Goal: Information Seeking & Learning: Learn about a topic

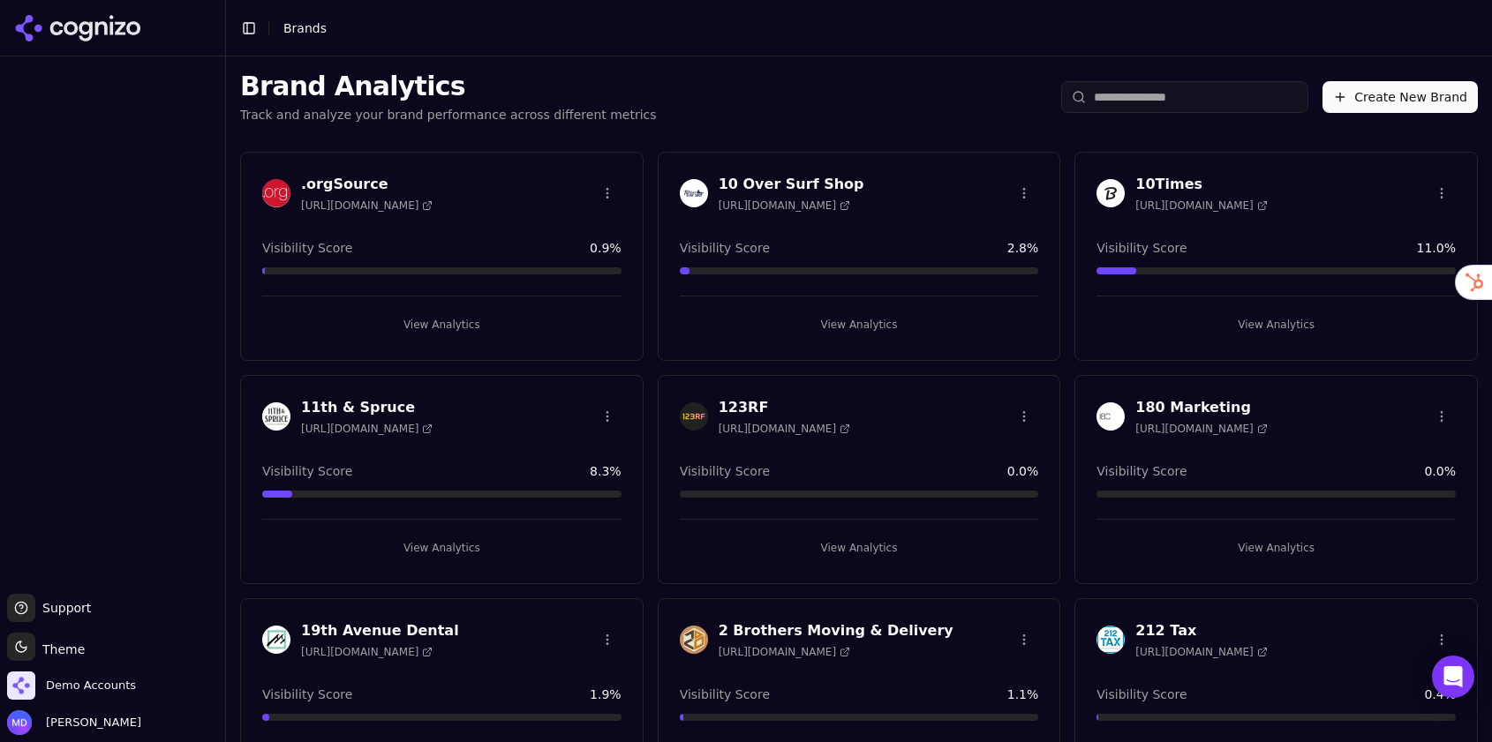
click at [1158, 105] on input "search" at bounding box center [1184, 97] width 247 height 32
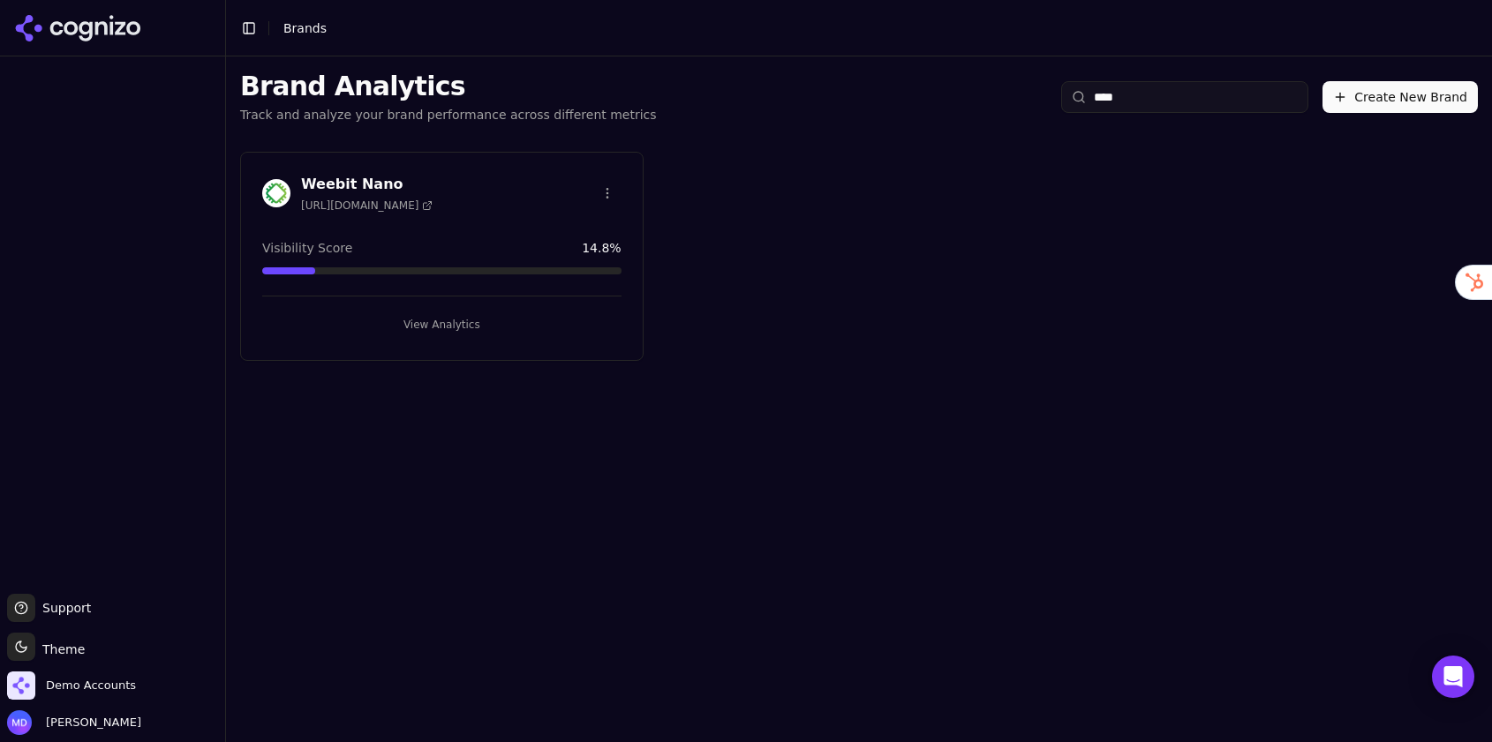
type input "****"
click at [530, 319] on button "View Analytics" at bounding box center [441, 325] width 359 height 28
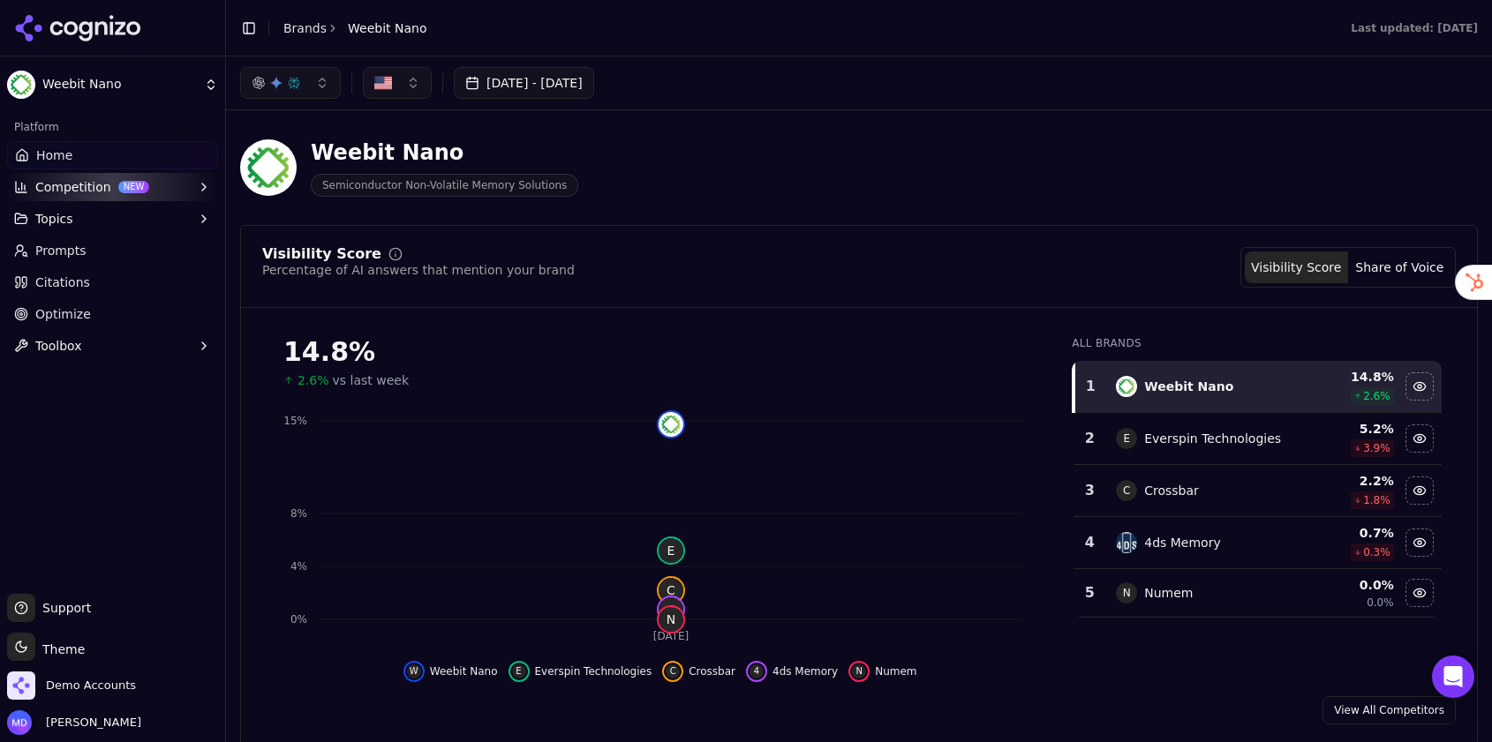
click at [86, 313] on link "Optimize" at bounding box center [112, 314] width 211 height 28
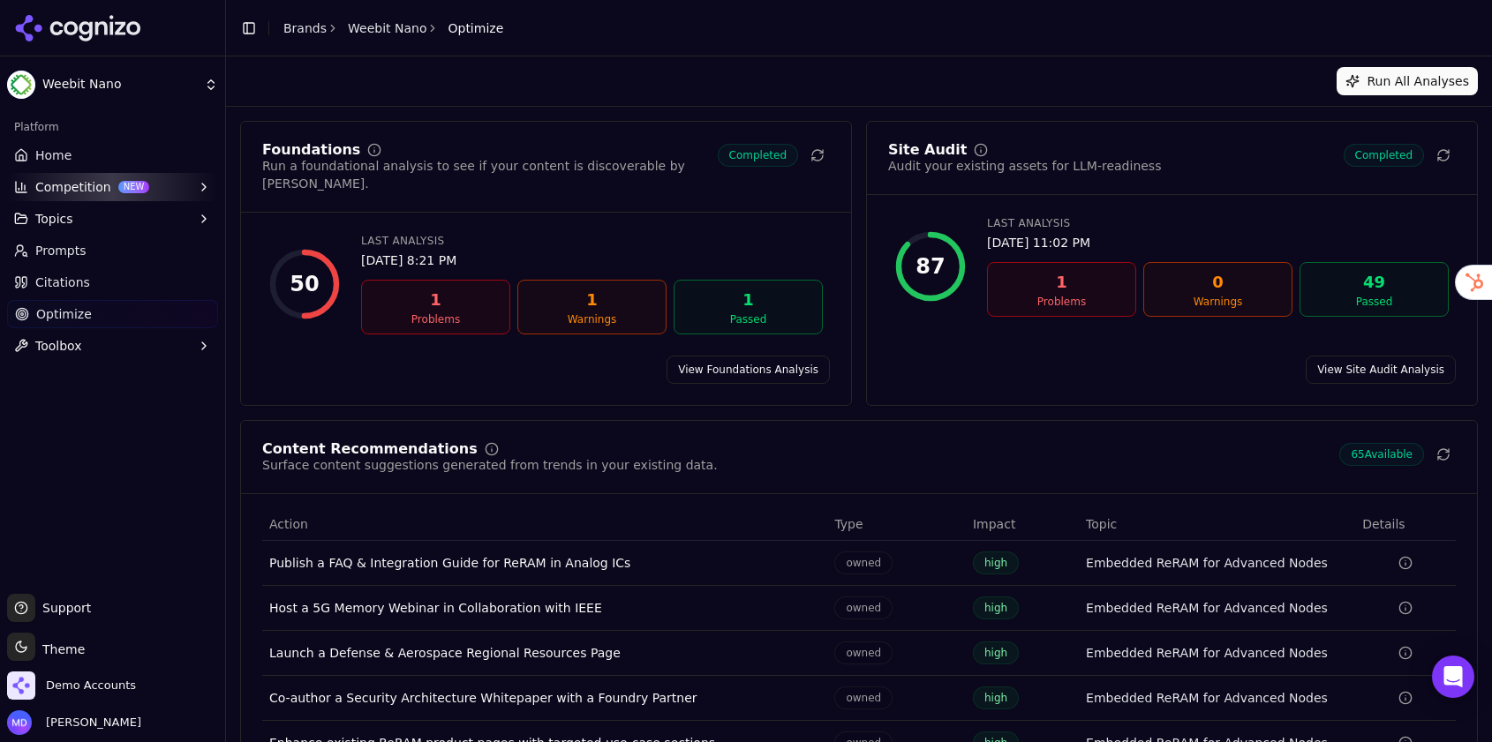
scroll to position [86, 0]
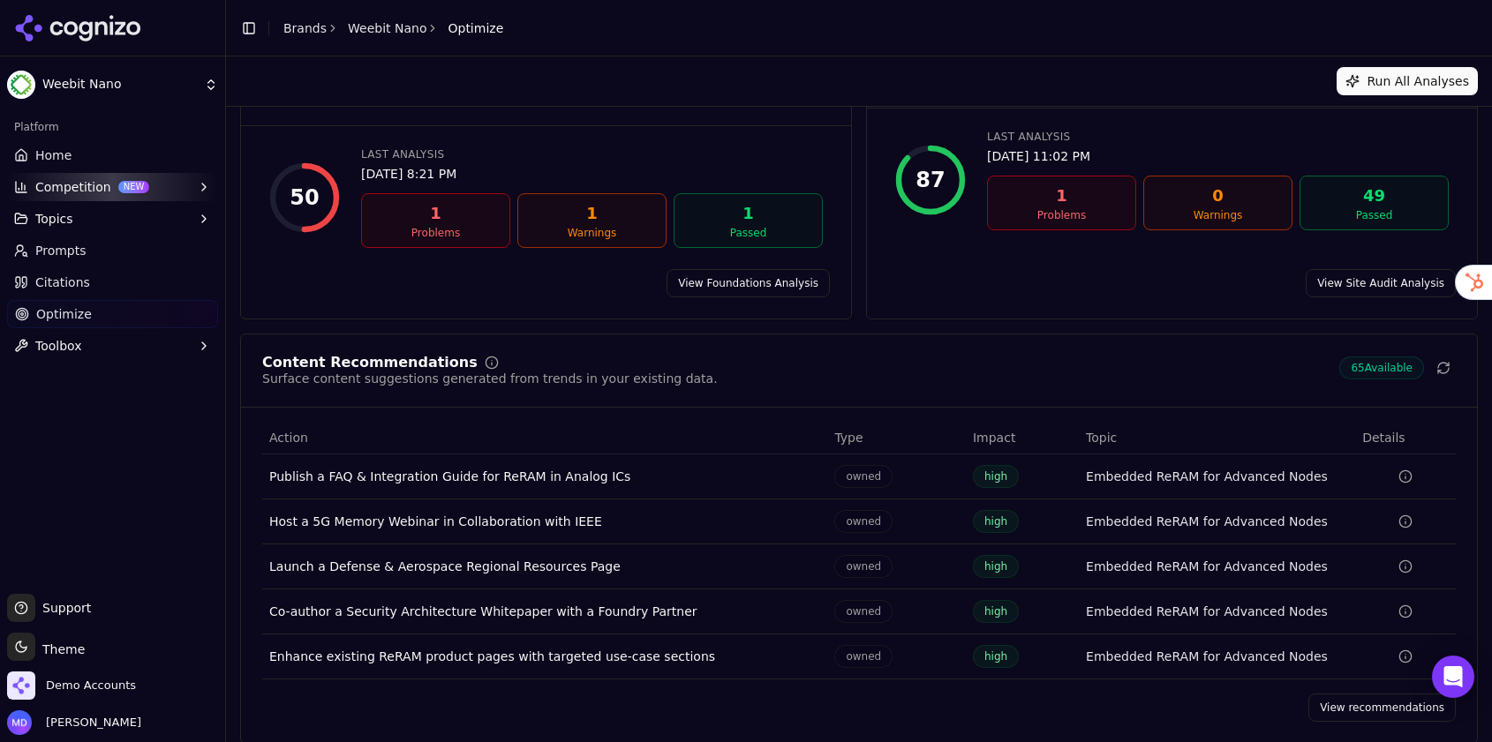
click at [1381, 694] on link "View recommendations" at bounding box center [1381, 708] width 147 height 28
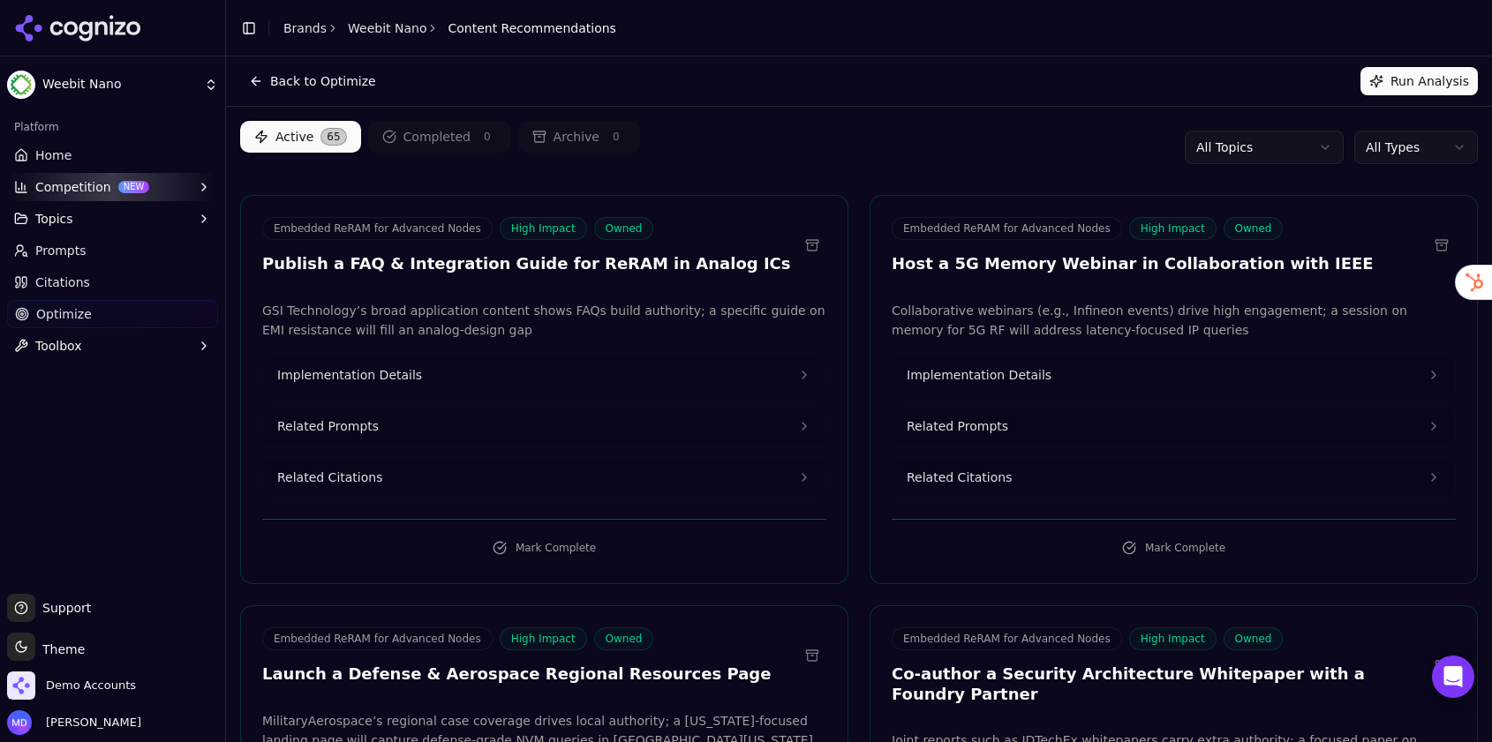
click at [1440, 133] on html "Weebit Nano Platform Home Competition NEW Topics Prompts Citations Optimize Too…" at bounding box center [746, 371] width 1492 height 742
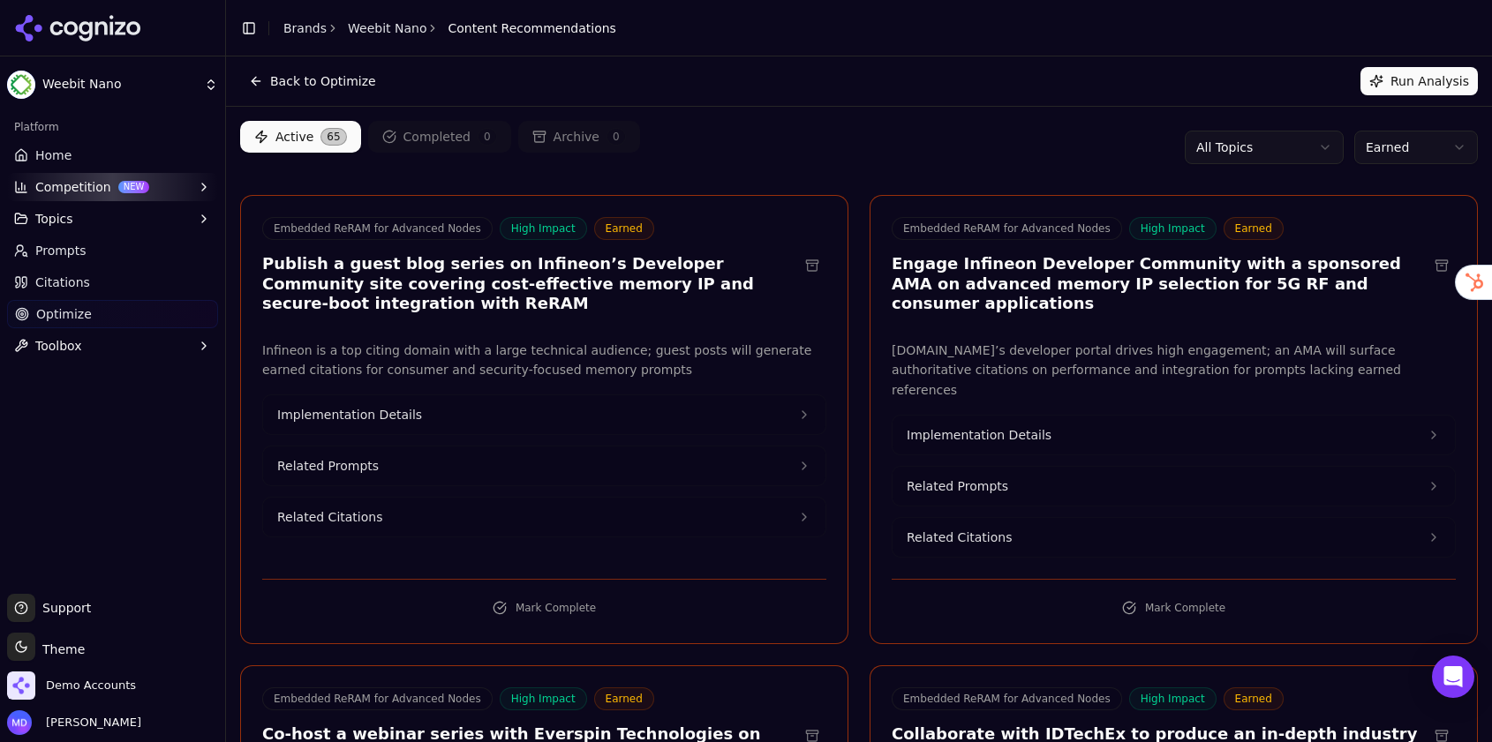
click at [125, 151] on link "Home" at bounding box center [112, 155] width 211 height 28
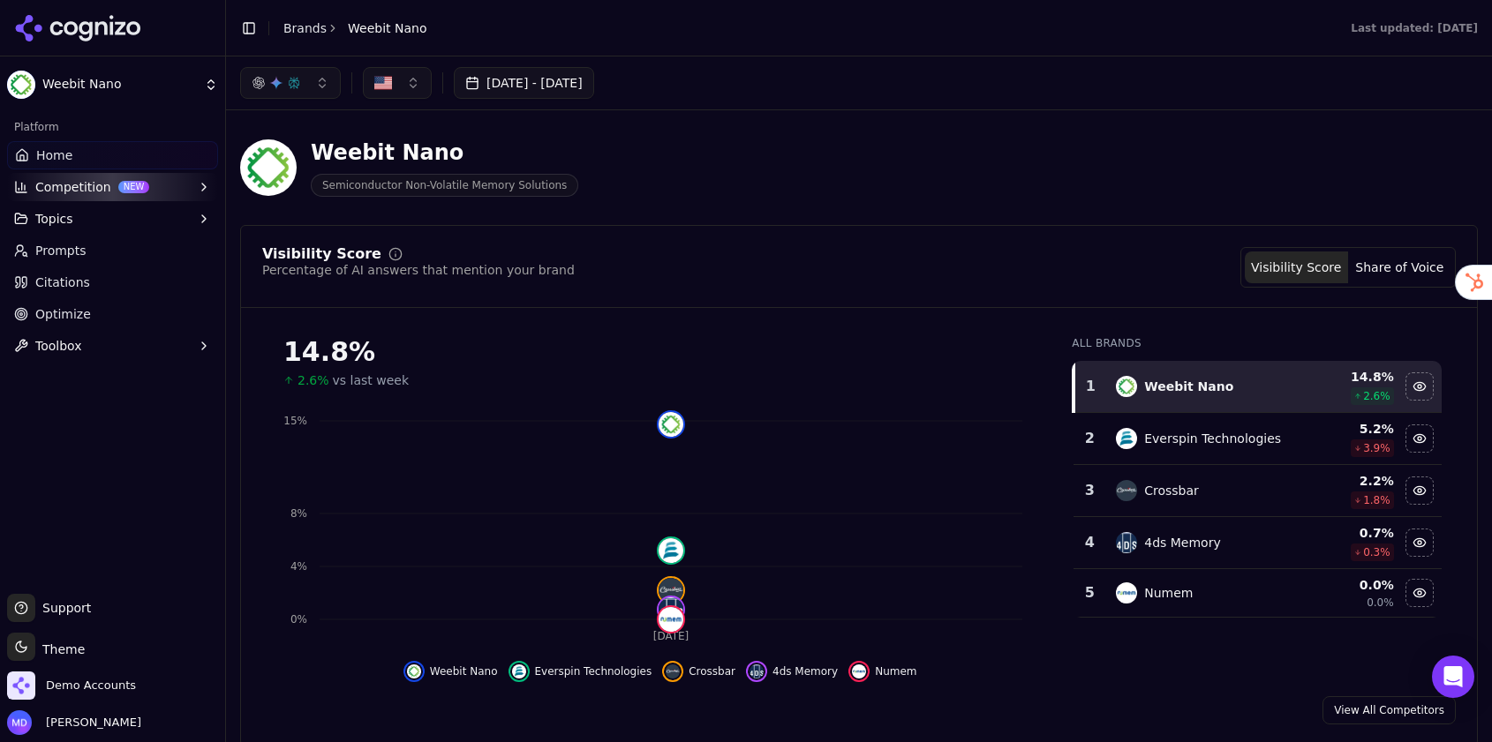
click at [316, 34] on link "Brands" at bounding box center [304, 28] width 43 height 14
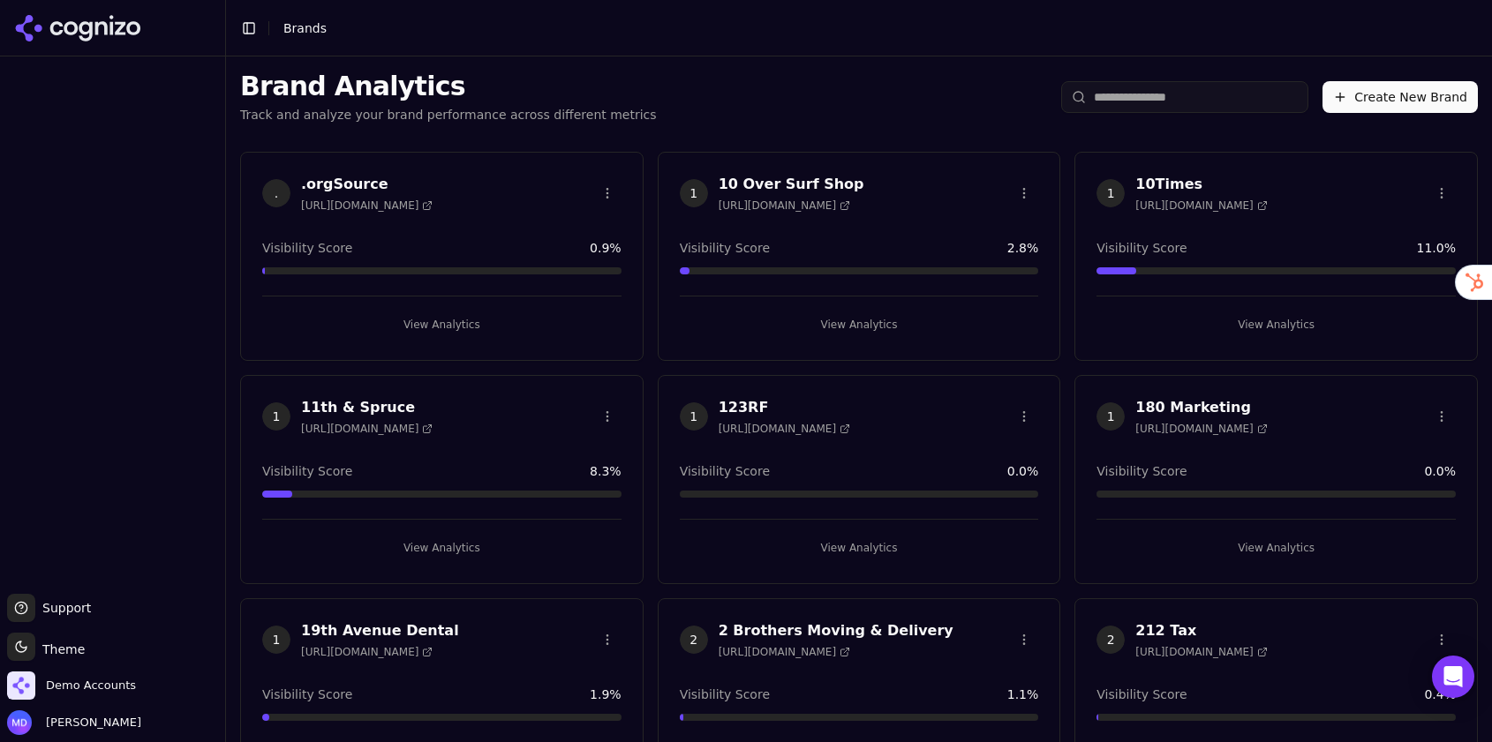
drag, startPoint x: 506, startPoint y: 1, endPoint x: 1279, endPoint y: 88, distance: 778.1
click at [1279, 88] on input "search" at bounding box center [1184, 97] width 247 height 32
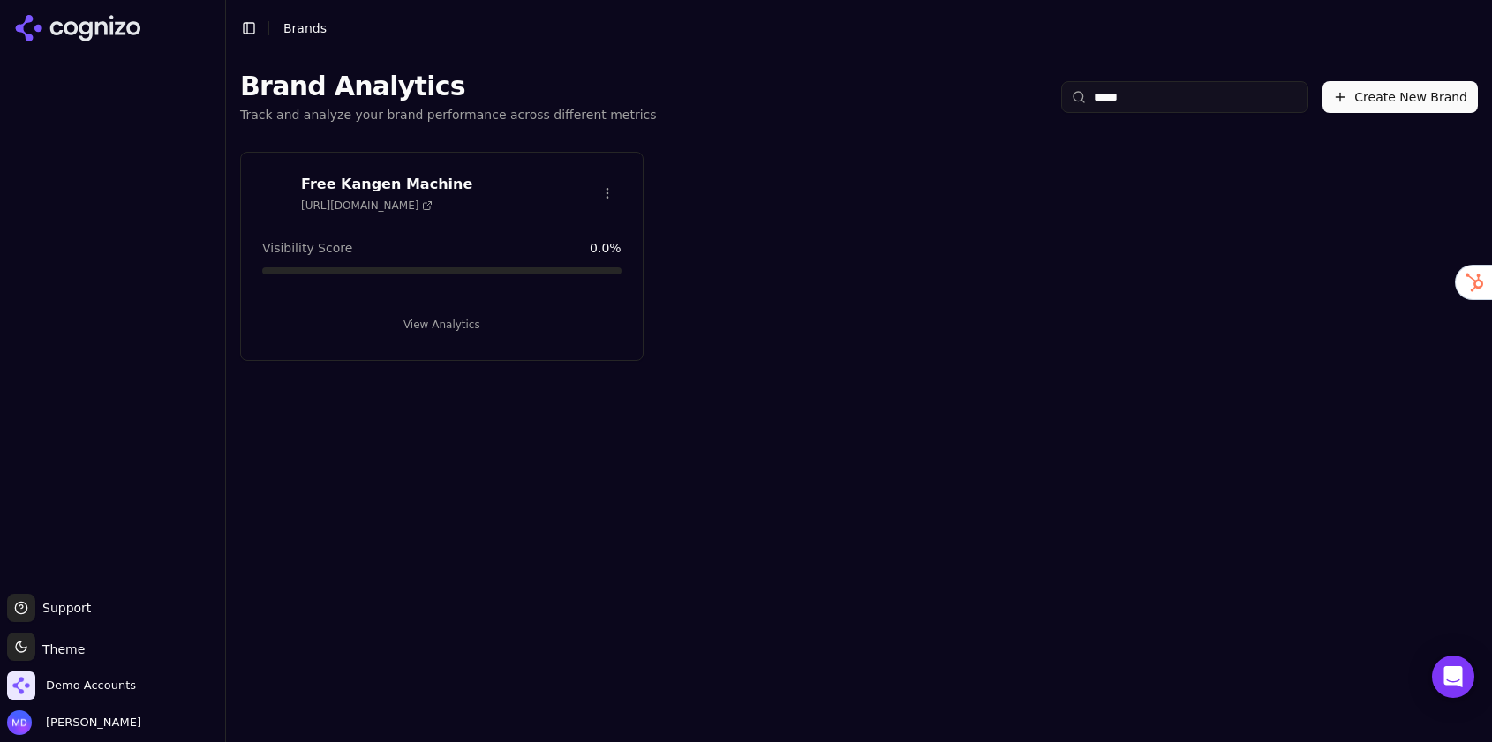
type input "****"
click at [501, 325] on button "View Analytics" at bounding box center [441, 325] width 359 height 28
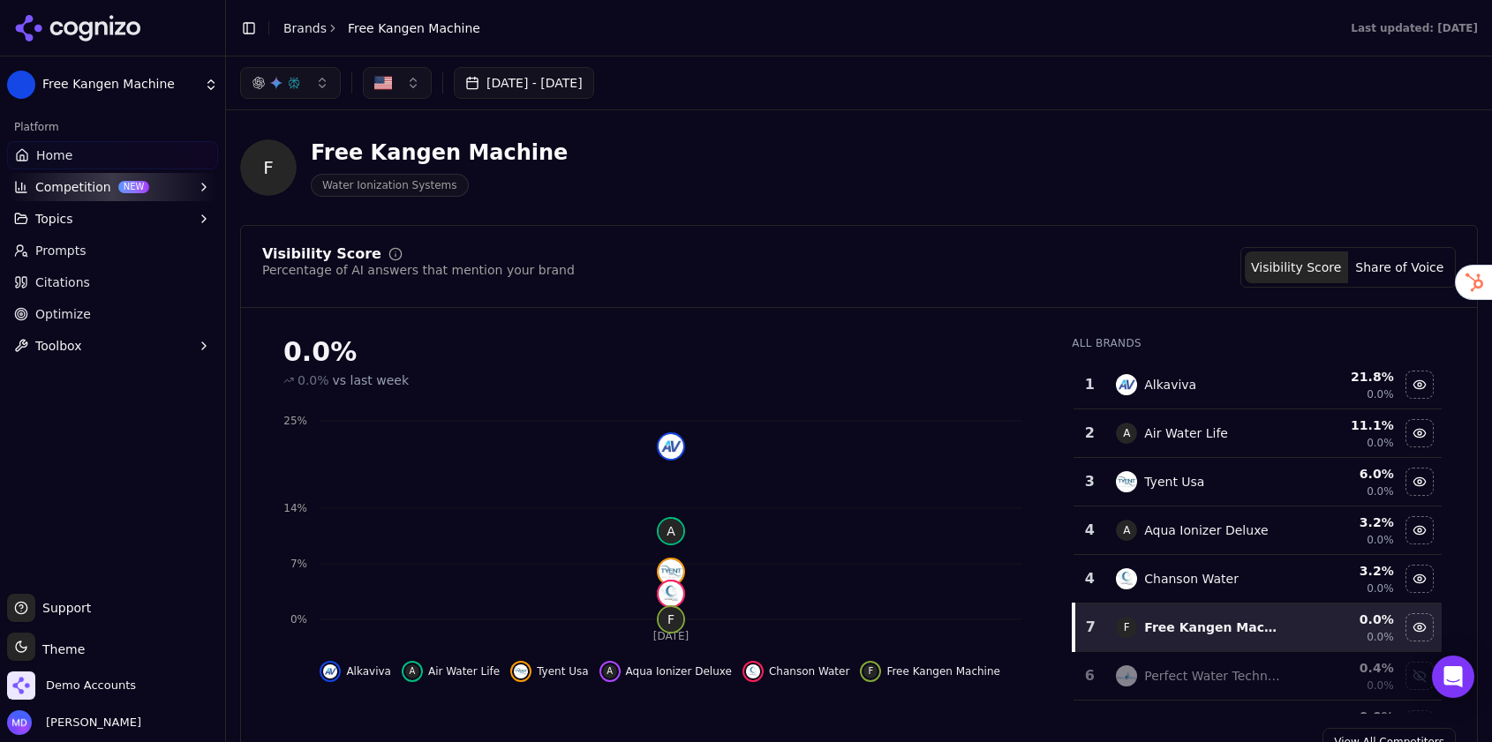
click at [122, 313] on link "Optimize" at bounding box center [112, 314] width 211 height 28
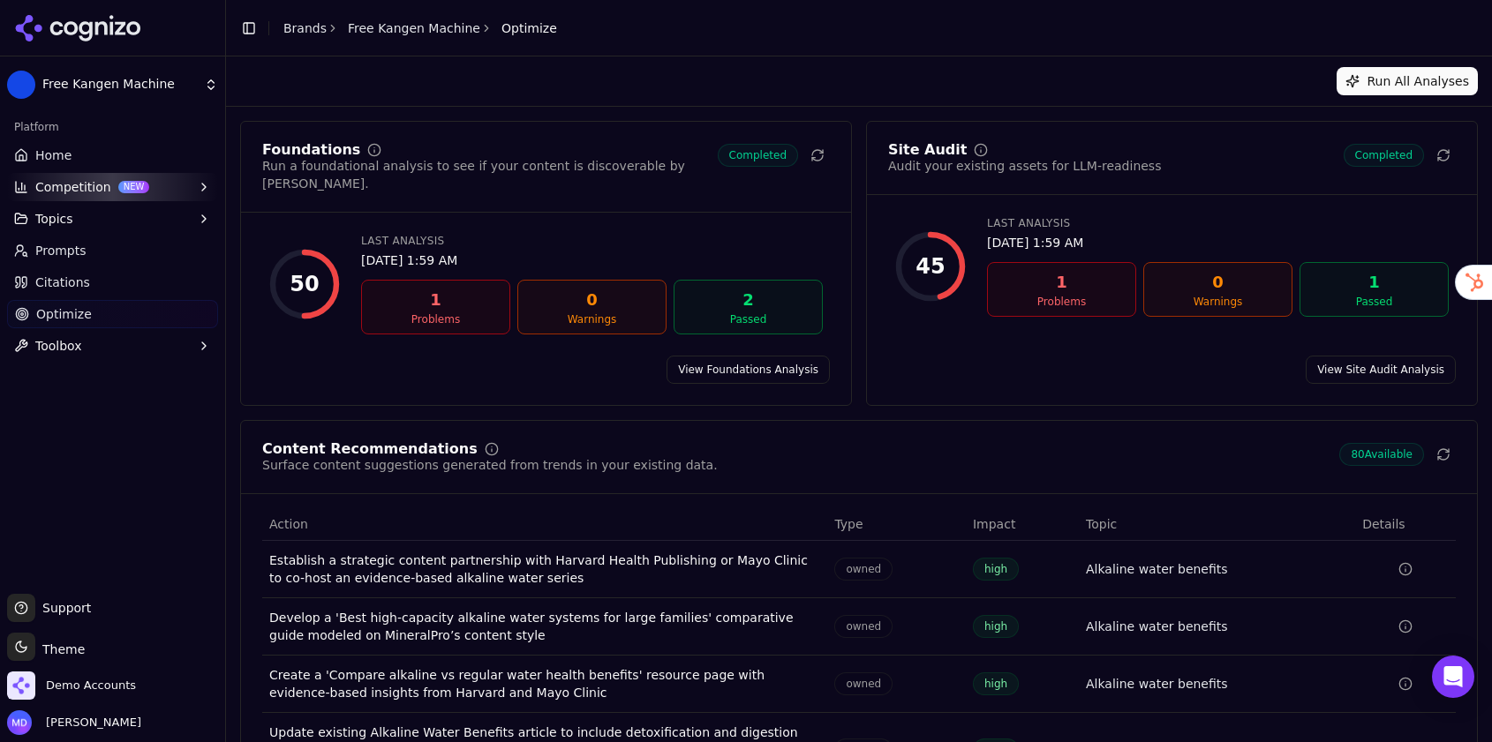
scroll to position [147, 0]
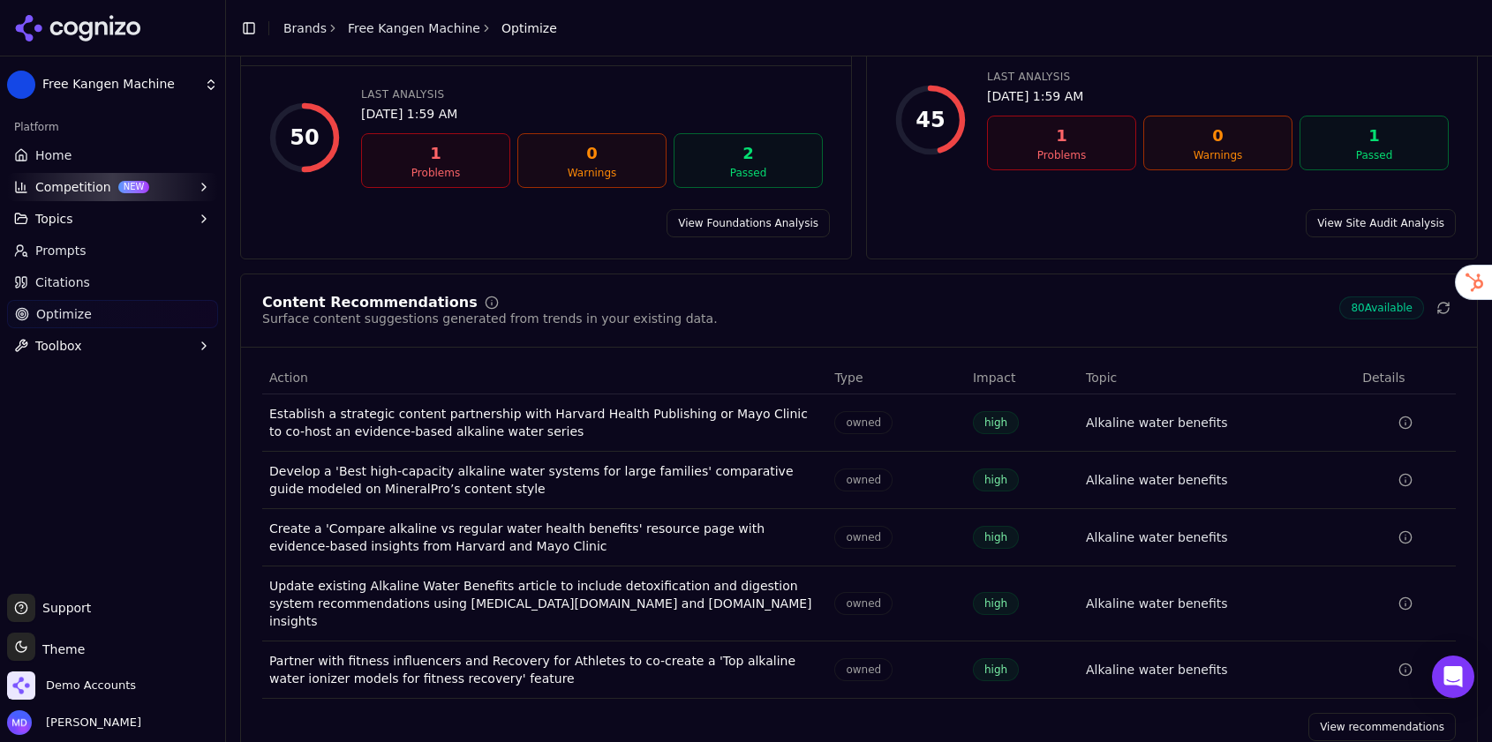
click at [1357, 713] on link "View recommendations" at bounding box center [1381, 727] width 147 height 28
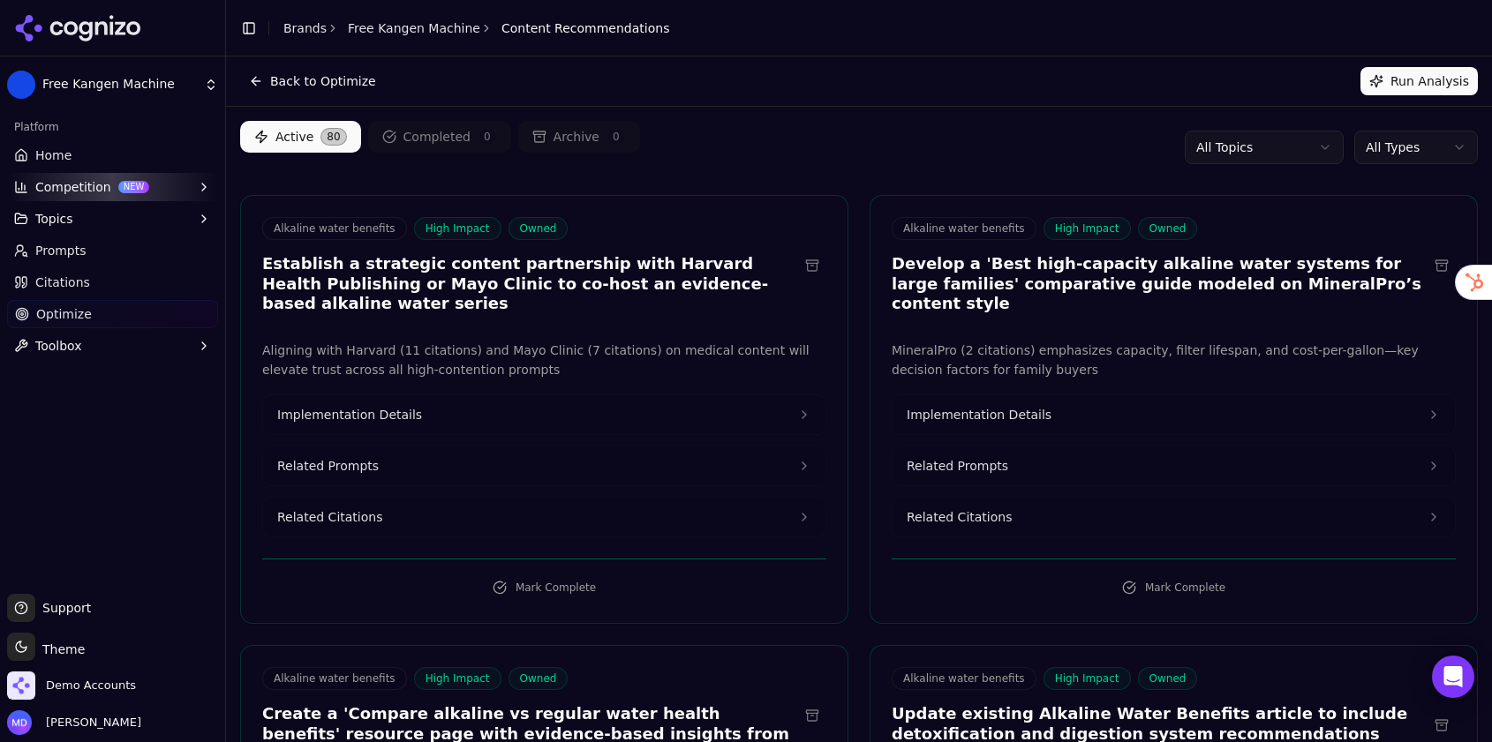
click at [1389, 151] on html "Free Kangen Machine Platform Home Competition NEW Topics Prompts Citations Opti…" at bounding box center [746, 371] width 1492 height 742
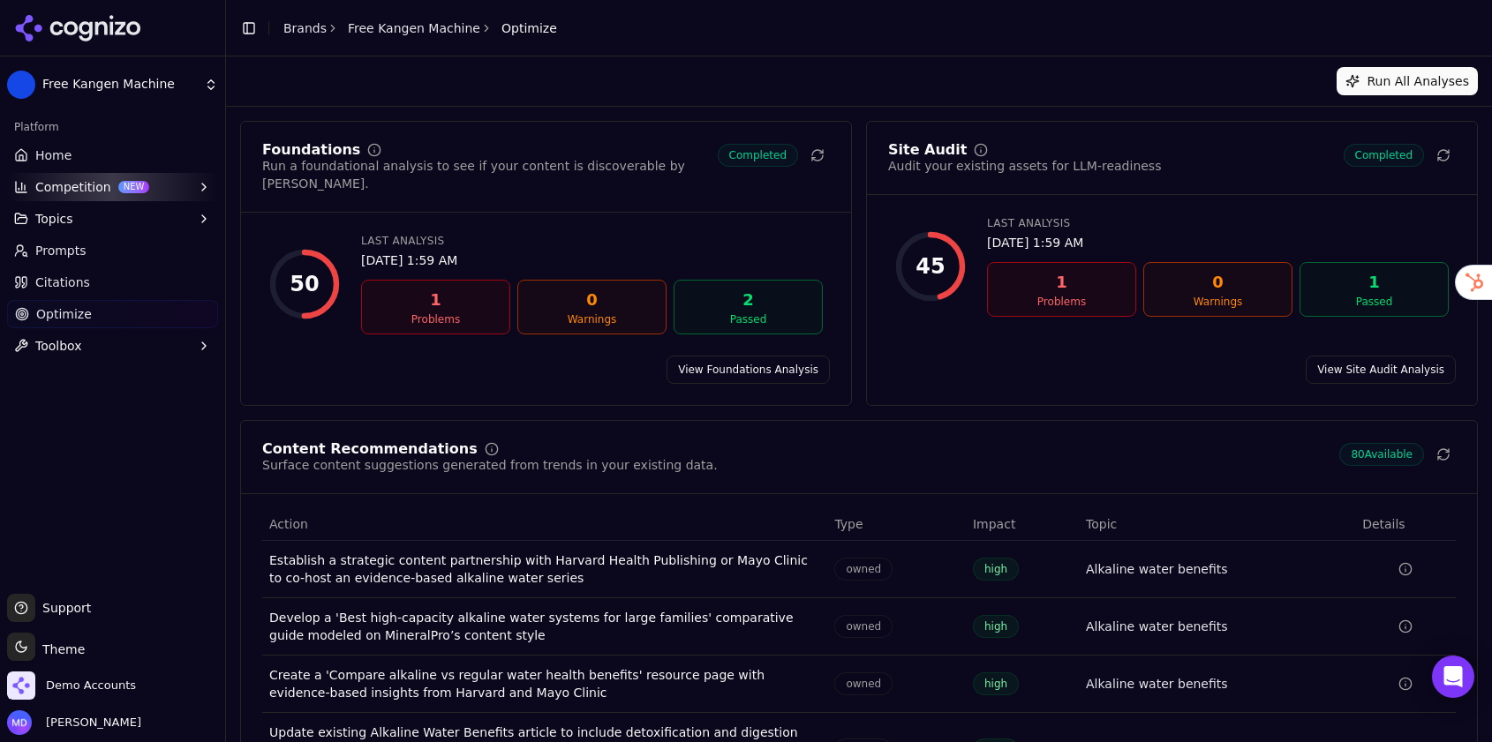
click at [1333, 357] on link "View Site Audit Analysis" at bounding box center [1380, 370] width 150 height 28
click at [40, 159] on span "Home" at bounding box center [53, 156] width 36 height 18
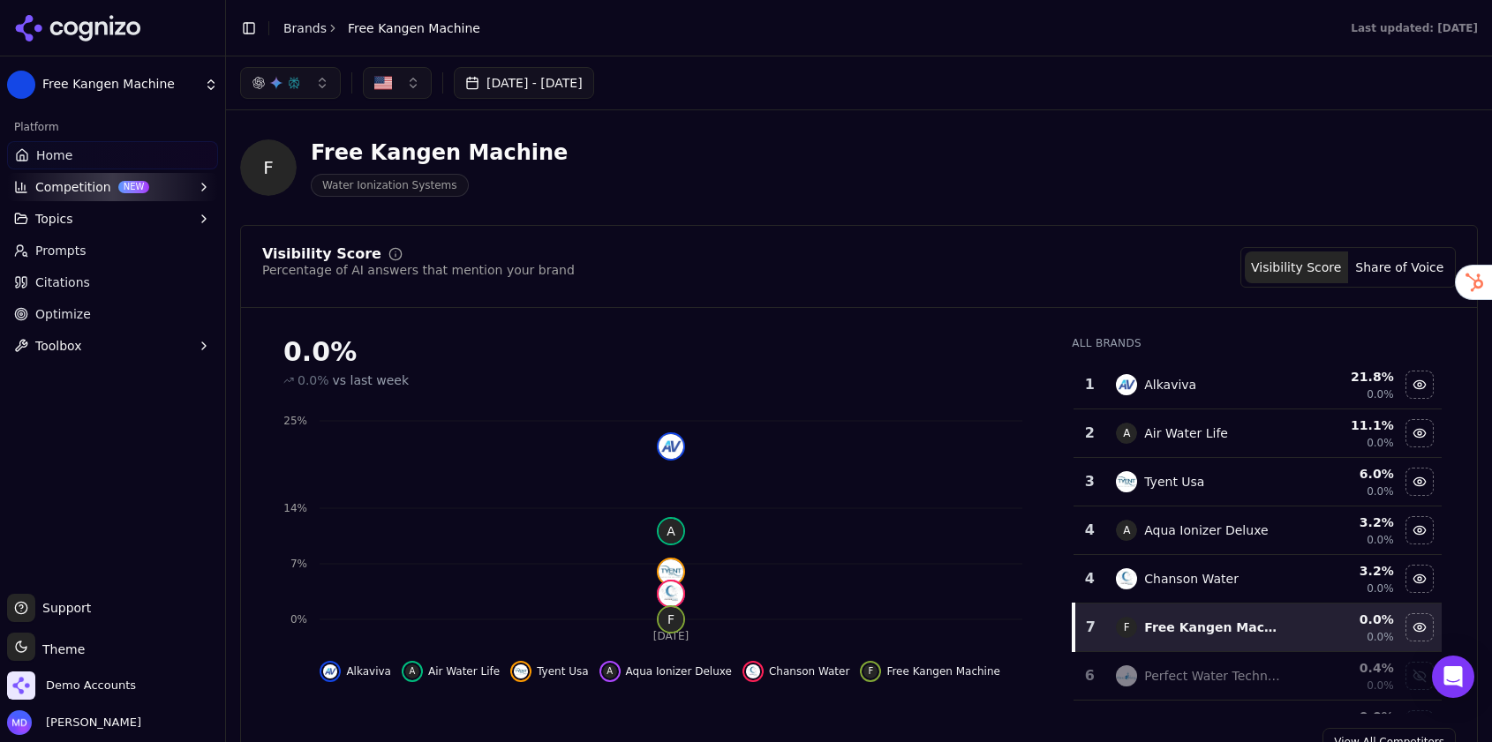
click at [303, 26] on link "Brands" at bounding box center [304, 28] width 43 height 14
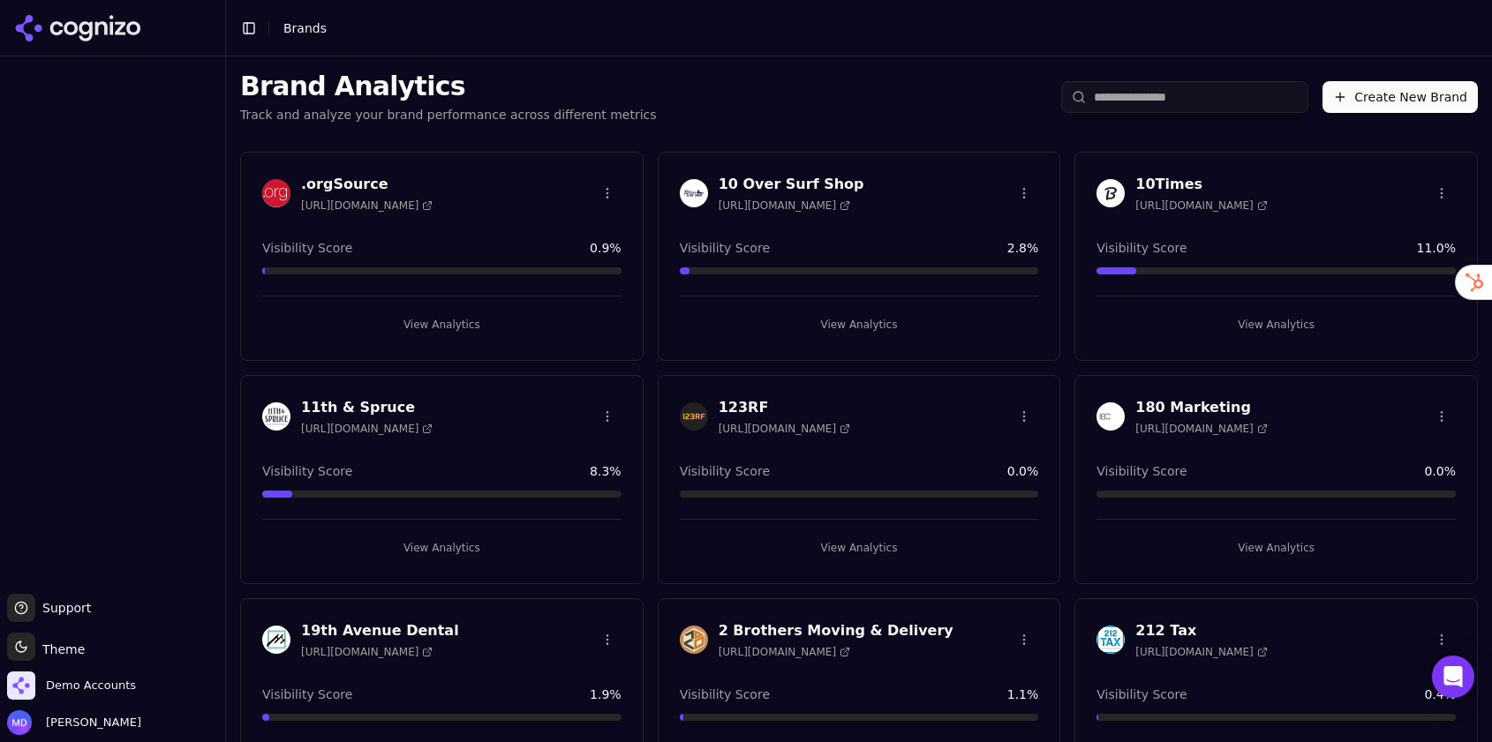
click at [1246, 104] on input "search" at bounding box center [1184, 97] width 247 height 32
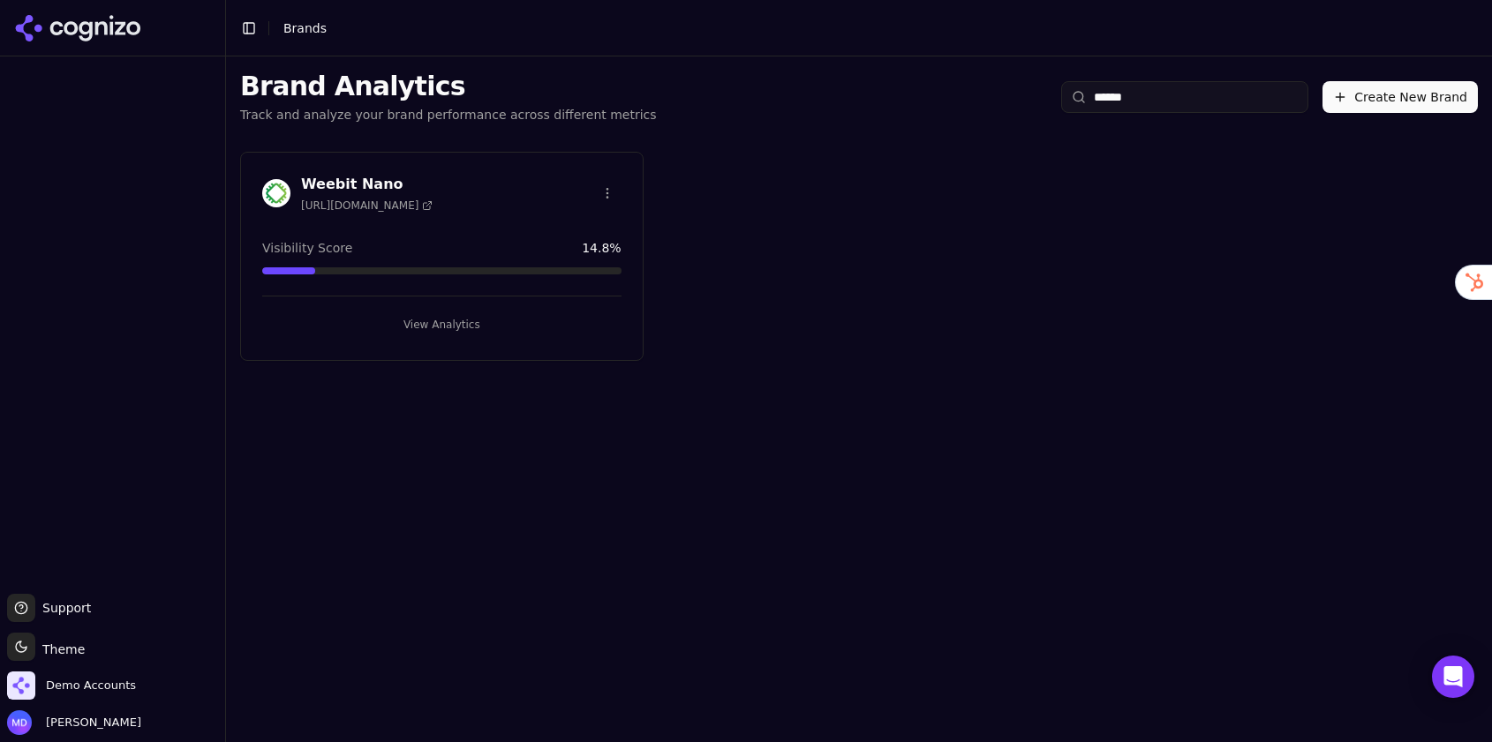
type input "******"
click at [473, 312] on button "View Analytics" at bounding box center [441, 325] width 359 height 28
